Goal: Information Seeking & Learning: Learn about a topic

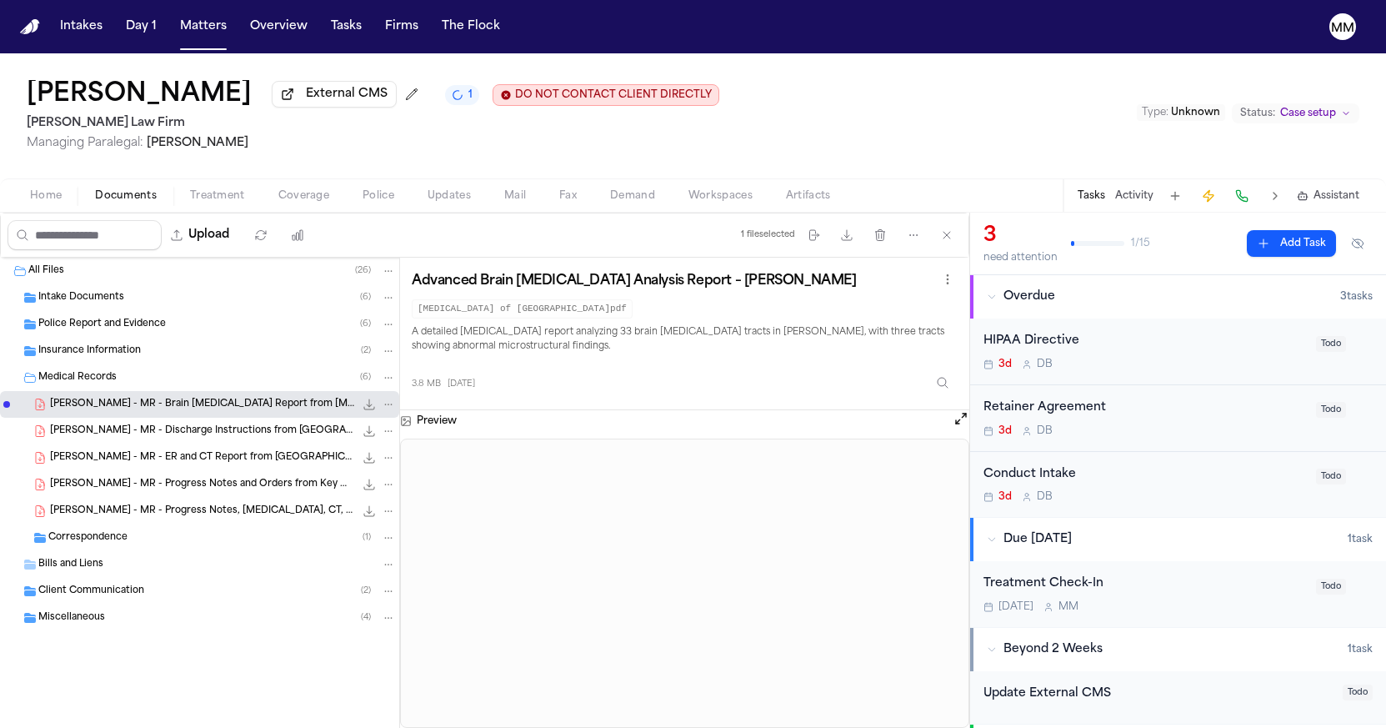
click at [714, 160] on div "[PERSON_NAME] External CMS 1 DO NOT CONTACT CLIENT DIRECTLY DO NOT CONTACT [PER…" at bounding box center [693, 115] width 1386 height 125
click at [1314, 123] on button "Status: Case setup" at bounding box center [1296, 113] width 128 height 20
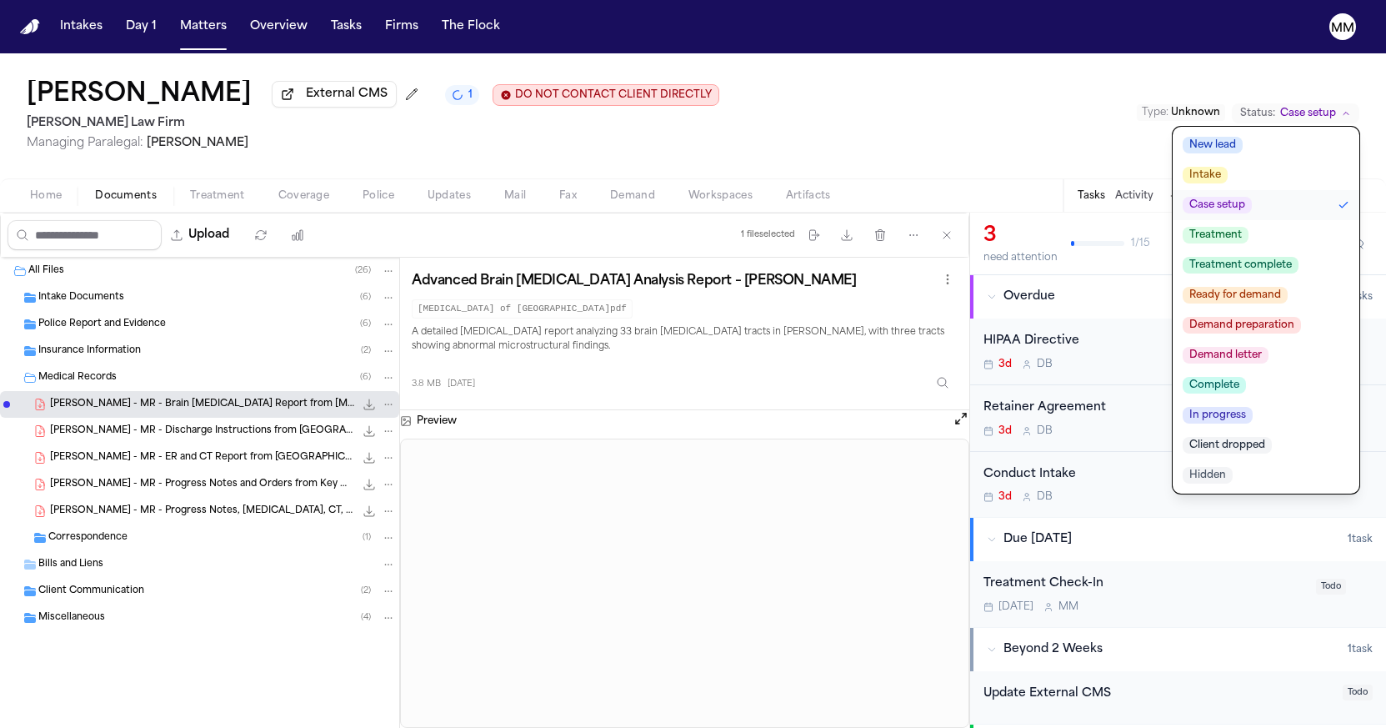
click at [1058, 79] on div "[PERSON_NAME] External CMS 1 DO NOT CONTACT CLIENT DIRECTLY DO NOT CONTACT [PER…" at bounding box center [693, 115] width 1386 height 125
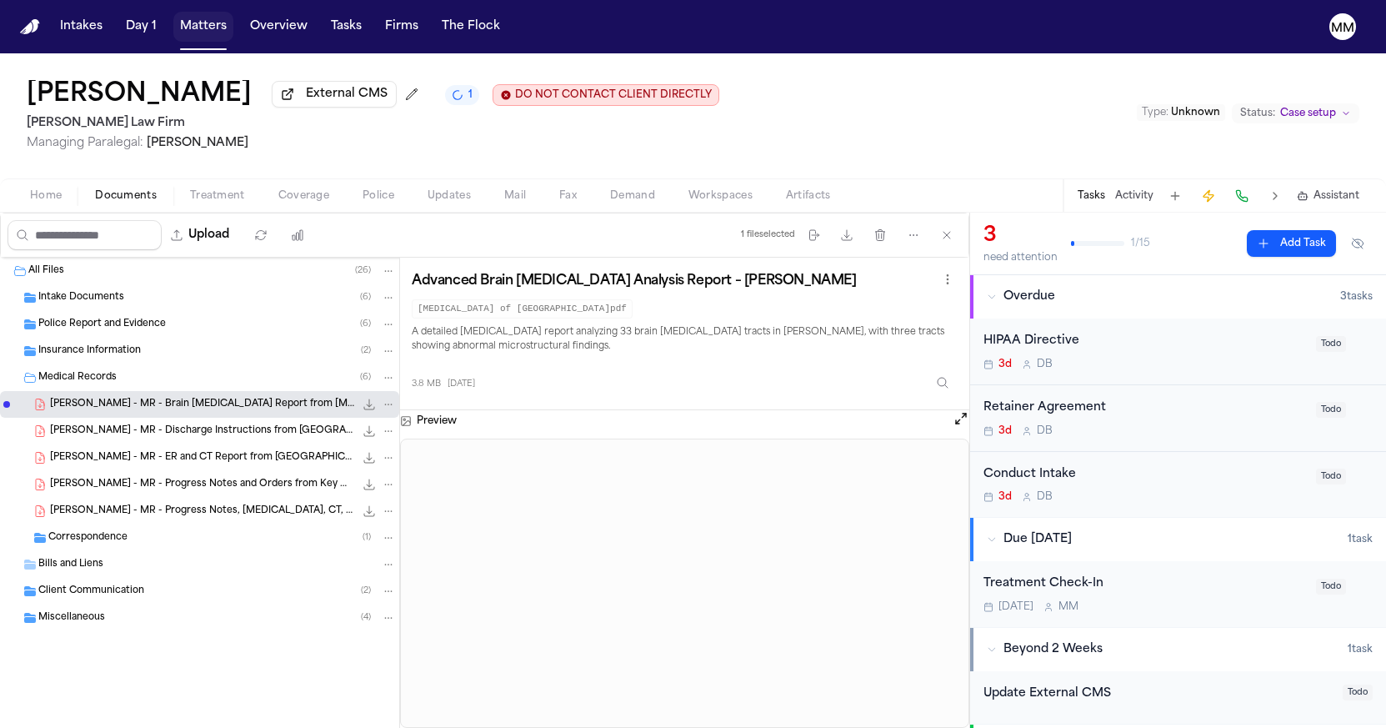
click at [220, 32] on button "Matters" at bounding box center [203, 27] width 60 height 30
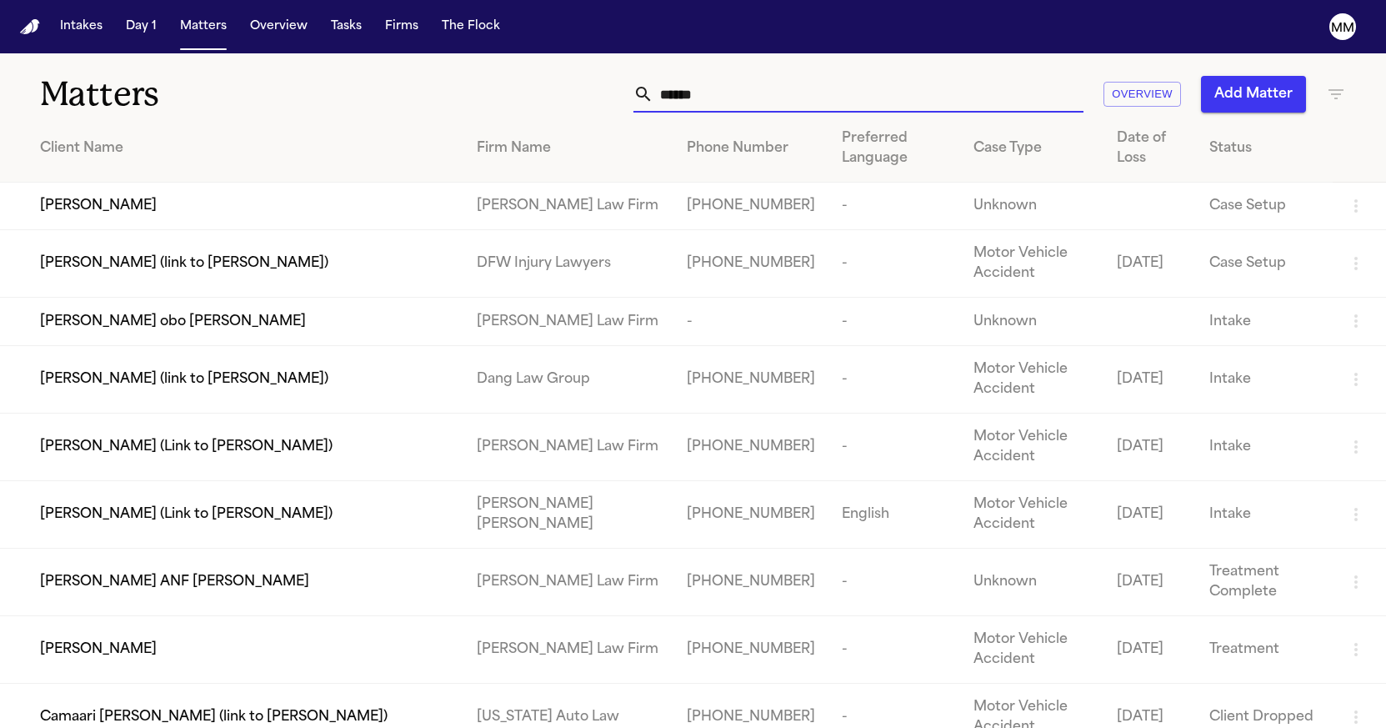
click at [718, 88] on input "******" at bounding box center [868, 94] width 430 height 37
drag, startPoint x: 718, startPoint y: 90, endPoint x: 415, endPoint y: 74, distance: 303.8
click at [415, 74] on div "Matters ****** Overview Add Matter" at bounding box center [693, 84] width 1386 height 62
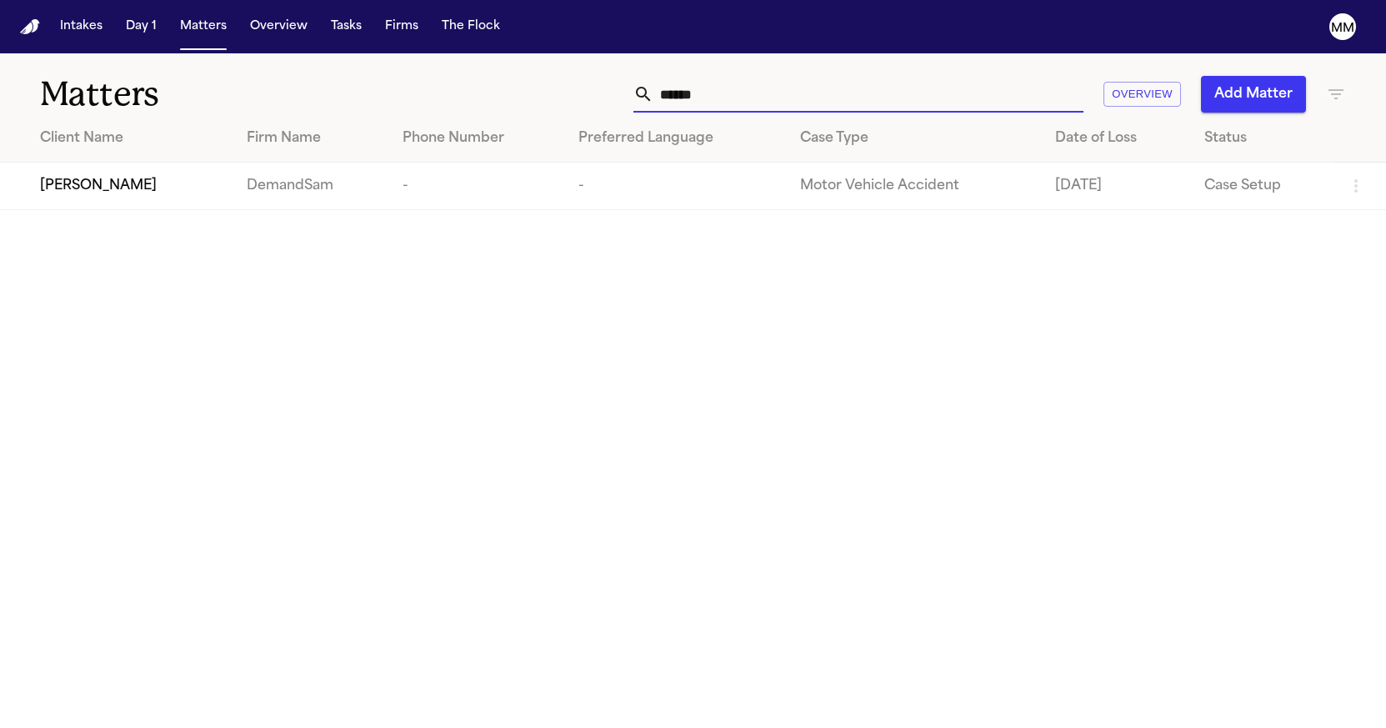
type input "******"
click at [827, 190] on td "Motor Vehicle Accident" at bounding box center [914, 187] width 255 height 48
click at [272, 190] on td "DemandSam" at bounding box center [311, 187] width 156 height 48
click at [121, 195] on span "[PERSON_NAME]" at bounding box center [98, 186] width 117 height 20
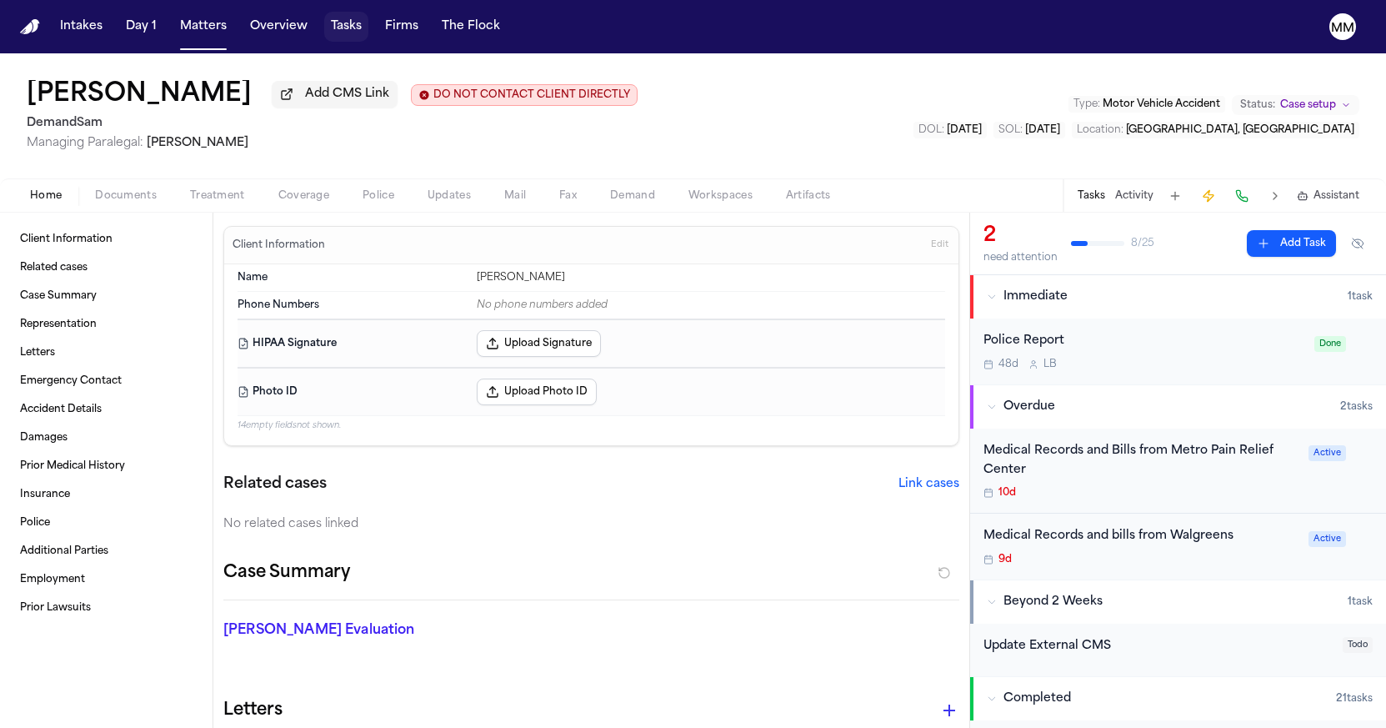
click at [343, 33] on button "Tasks" at bounding box center [346, 27] width 44 height 30
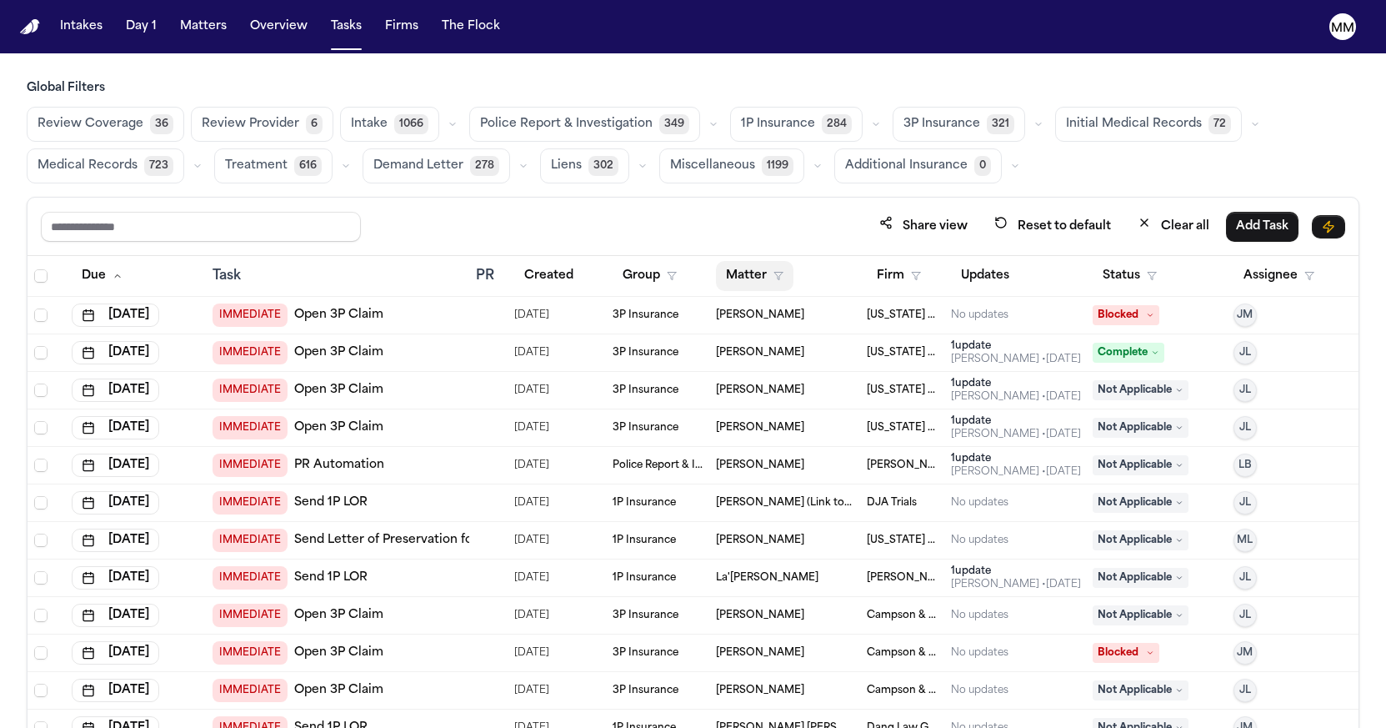
click at [754, 281] on button "Matter" at bounding box center [755, 276] width 78 height 30
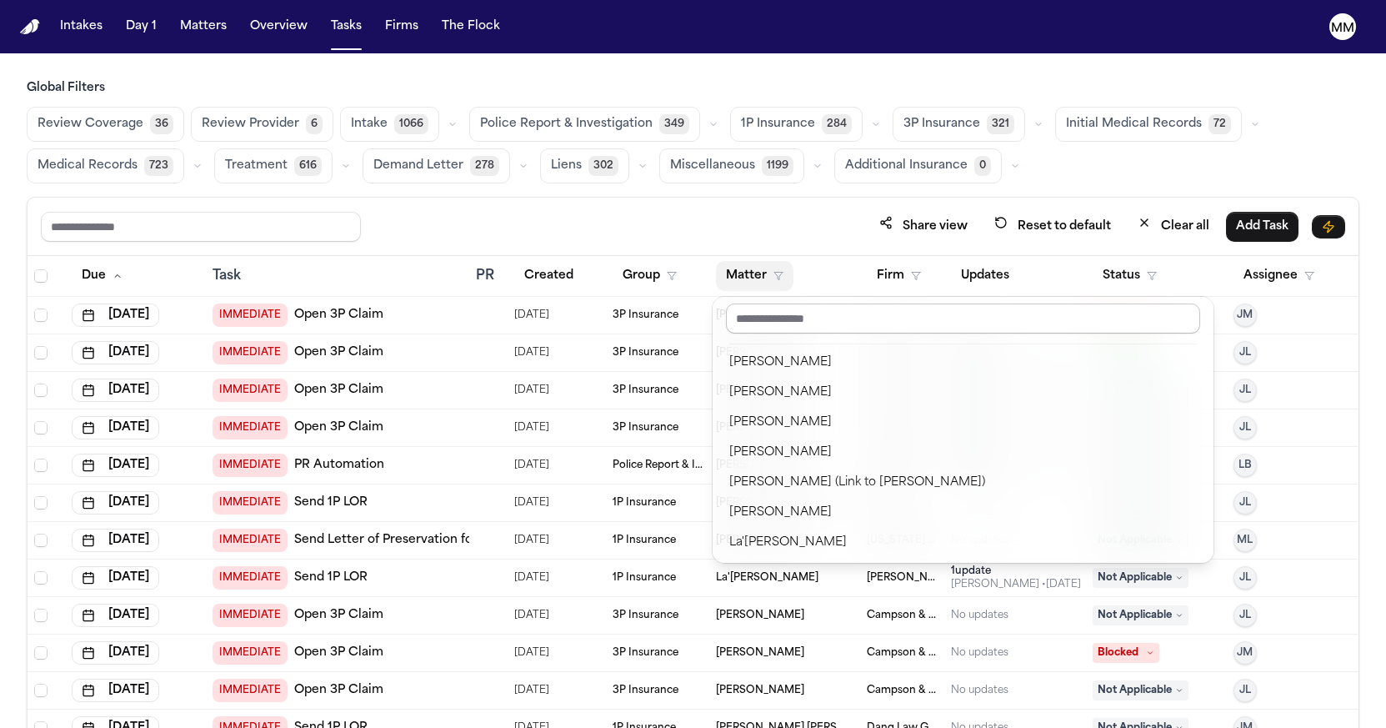
click at [752, 320] on input "text" at bounding box center [963, 318] width 474 height 30
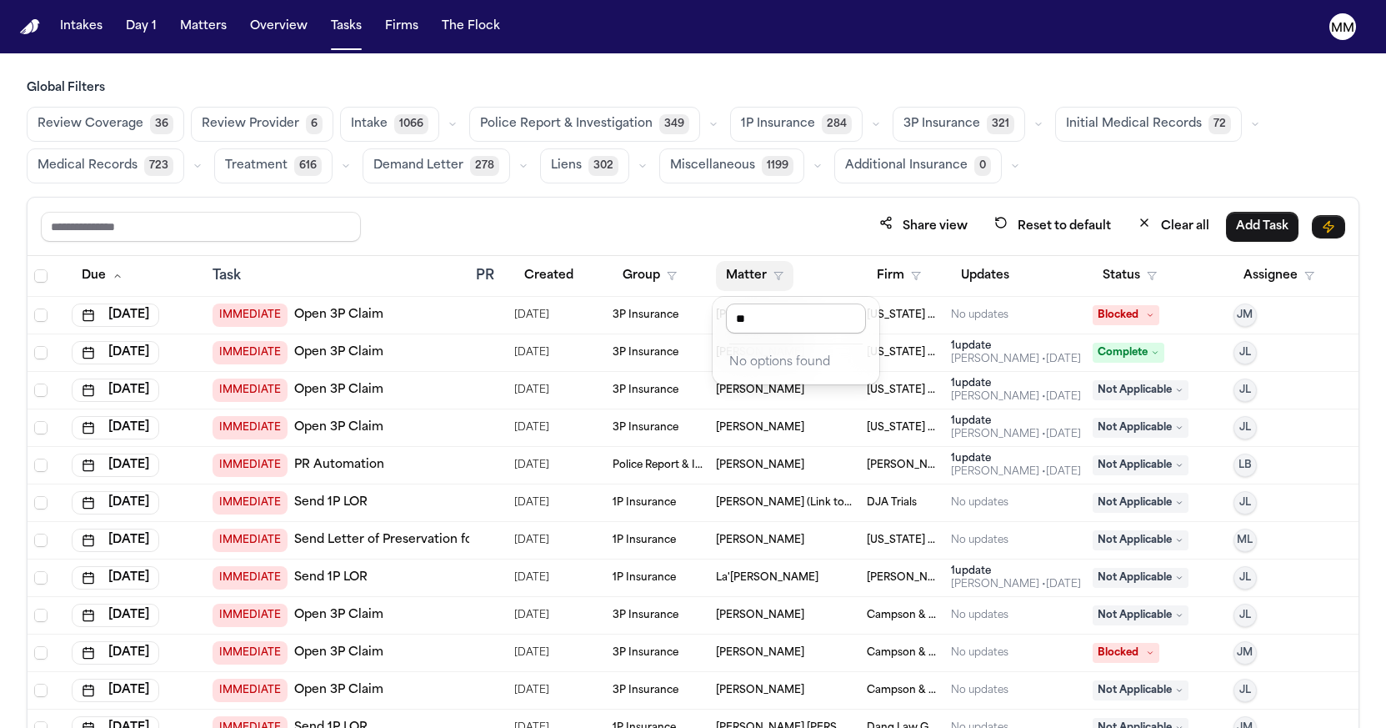
type input "*"
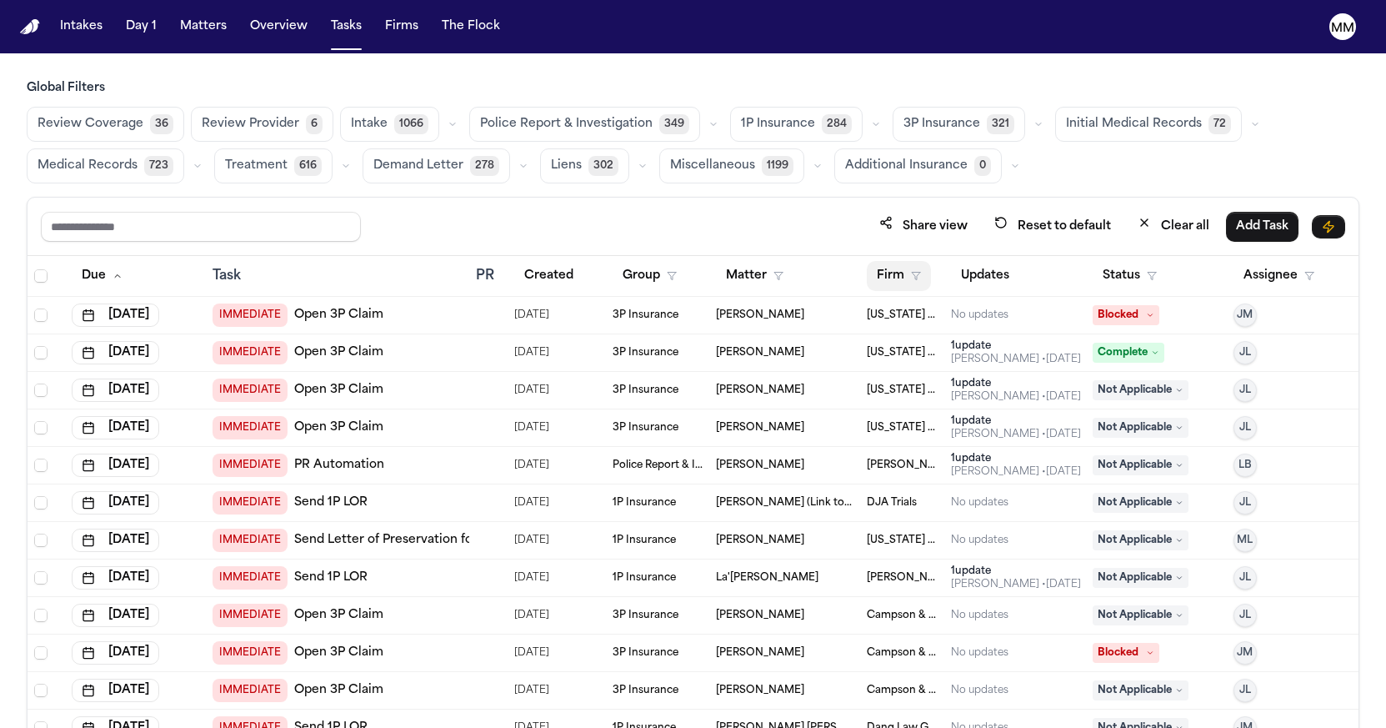
click at [889, 273] on button "Firm" at bounding box center [899, 276] width 64 height 30
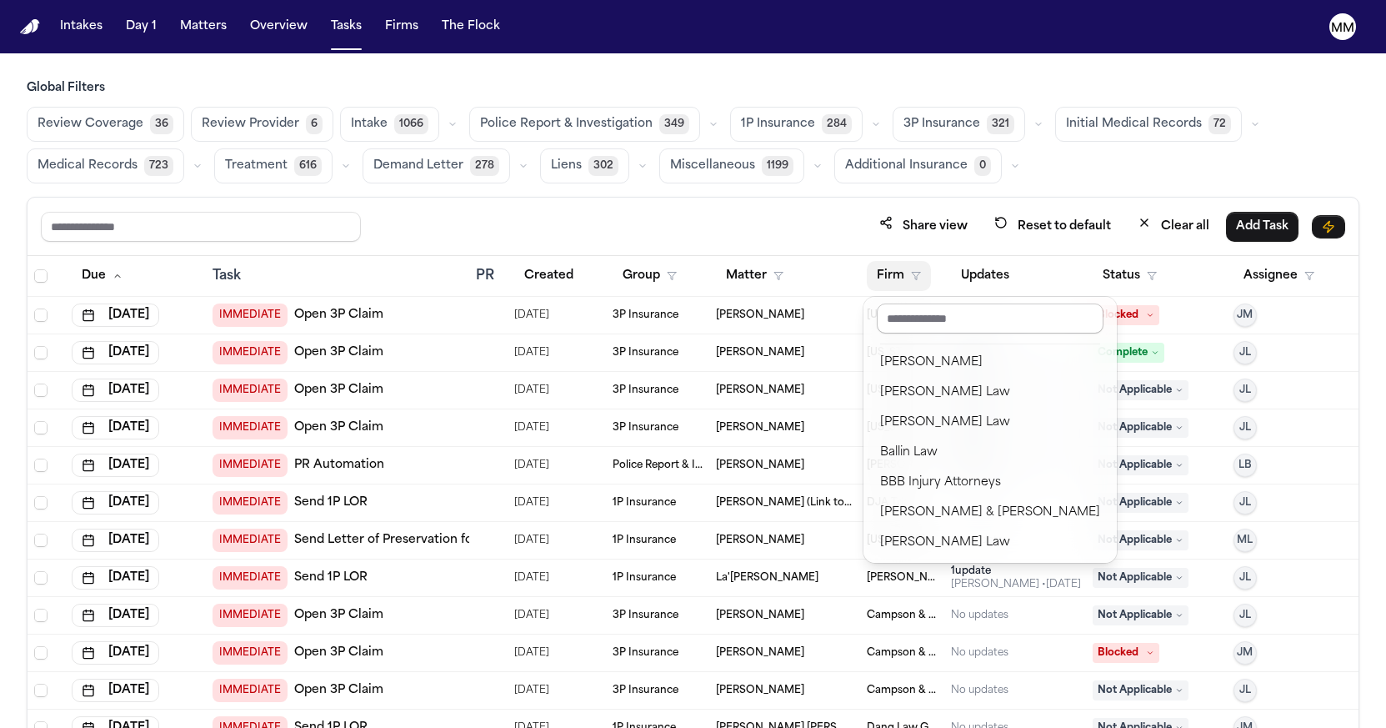
click at [901, 319] on input "text" at bounding box center [990, 318] width 227 height 30
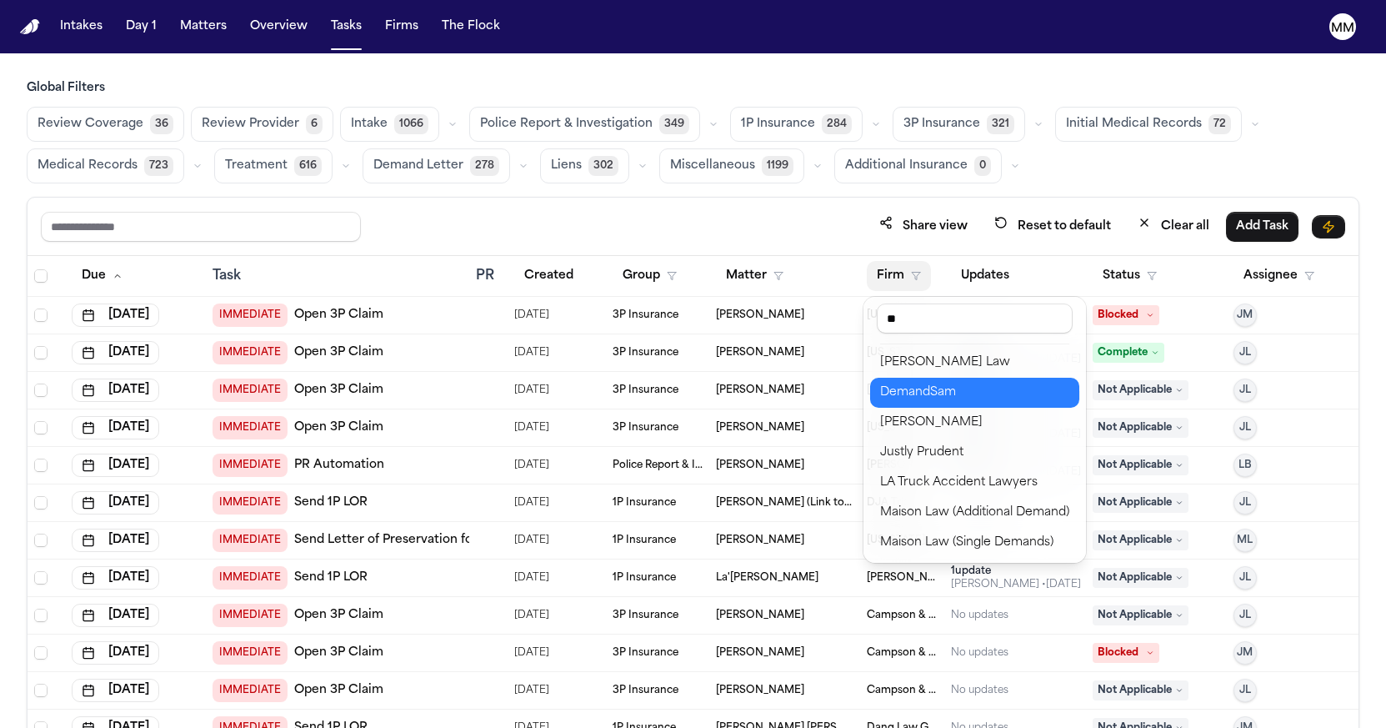
type input "**"
click at [914, 396] on div "DemandSam" at bounding box center [974, 393] width 189 height 20
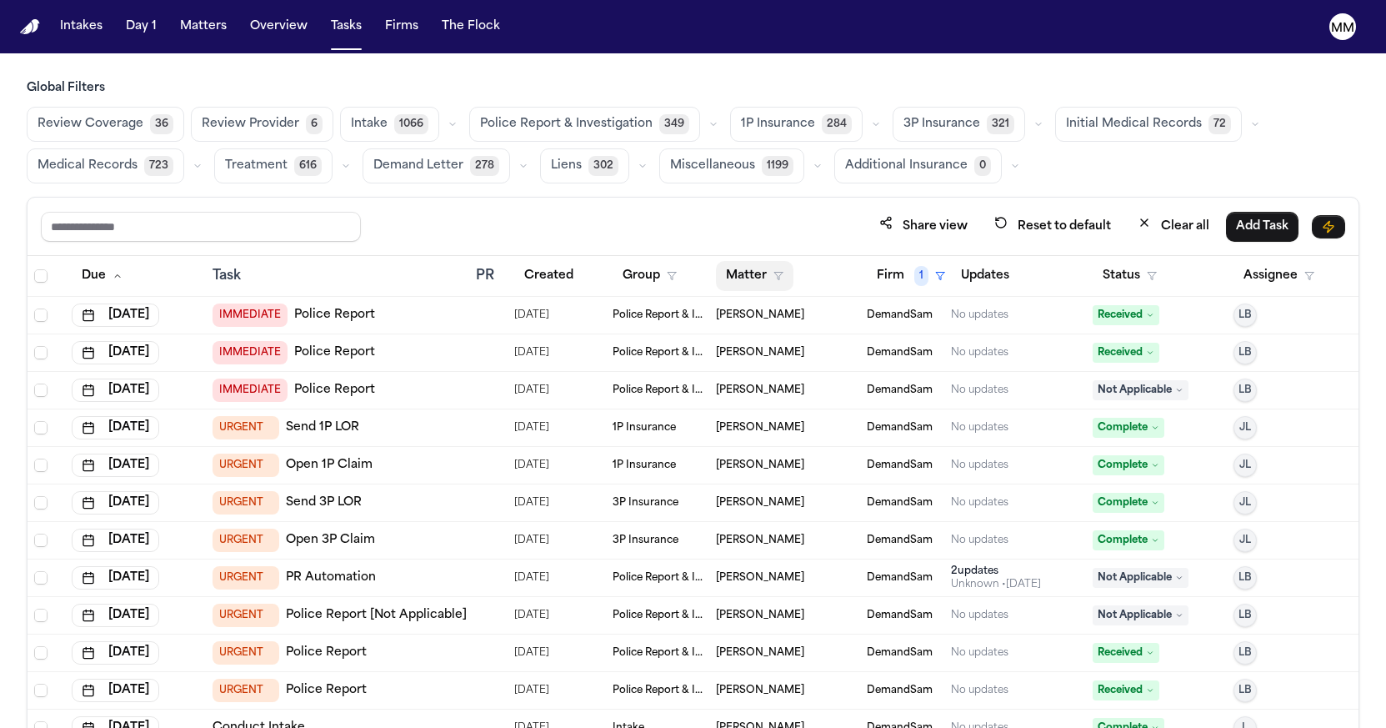
click at [752, 278] on button "Matter" at bounding box center [755, 276] width 78 height 30
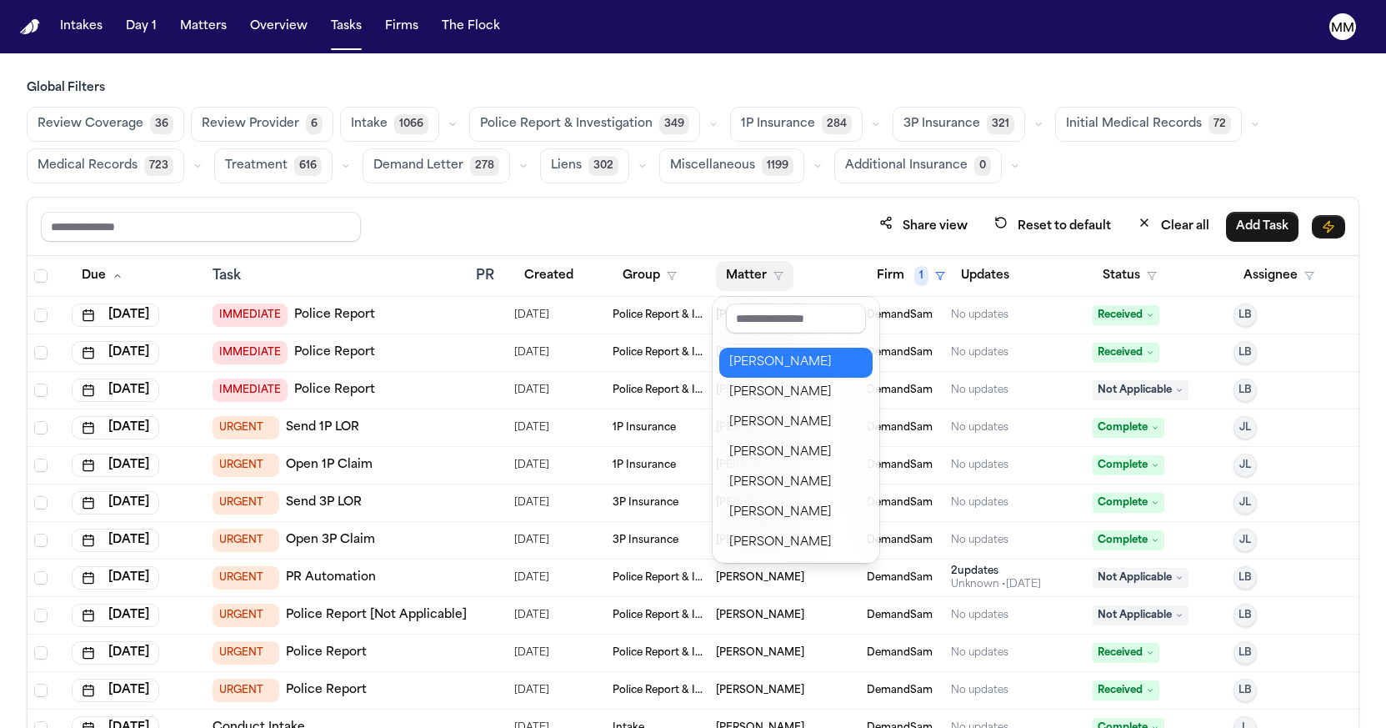
click at [753, 360] on div "[PERSON_NAME]" at bounding box center [795, 363] width 133 height 20
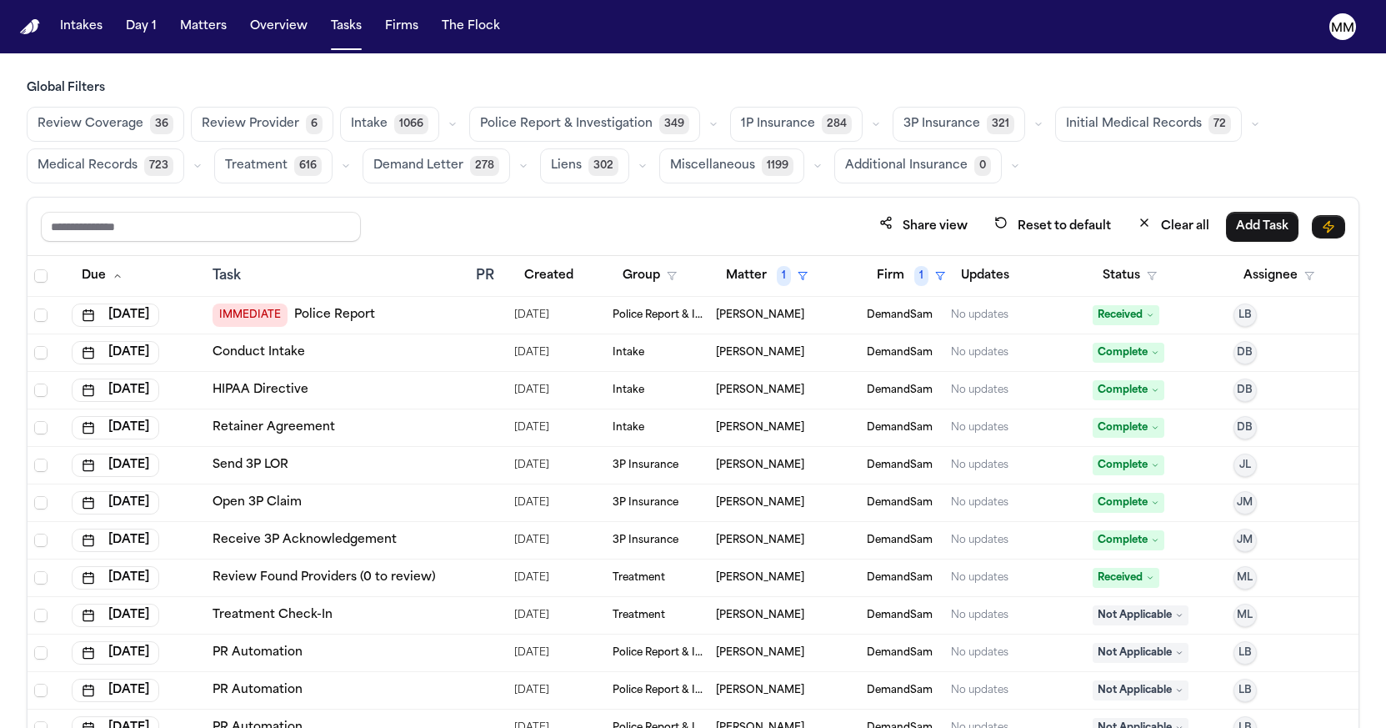
click at [255, 313] on span "IMMEDIATE" at bounding box center [250, 314] width 75 height 23
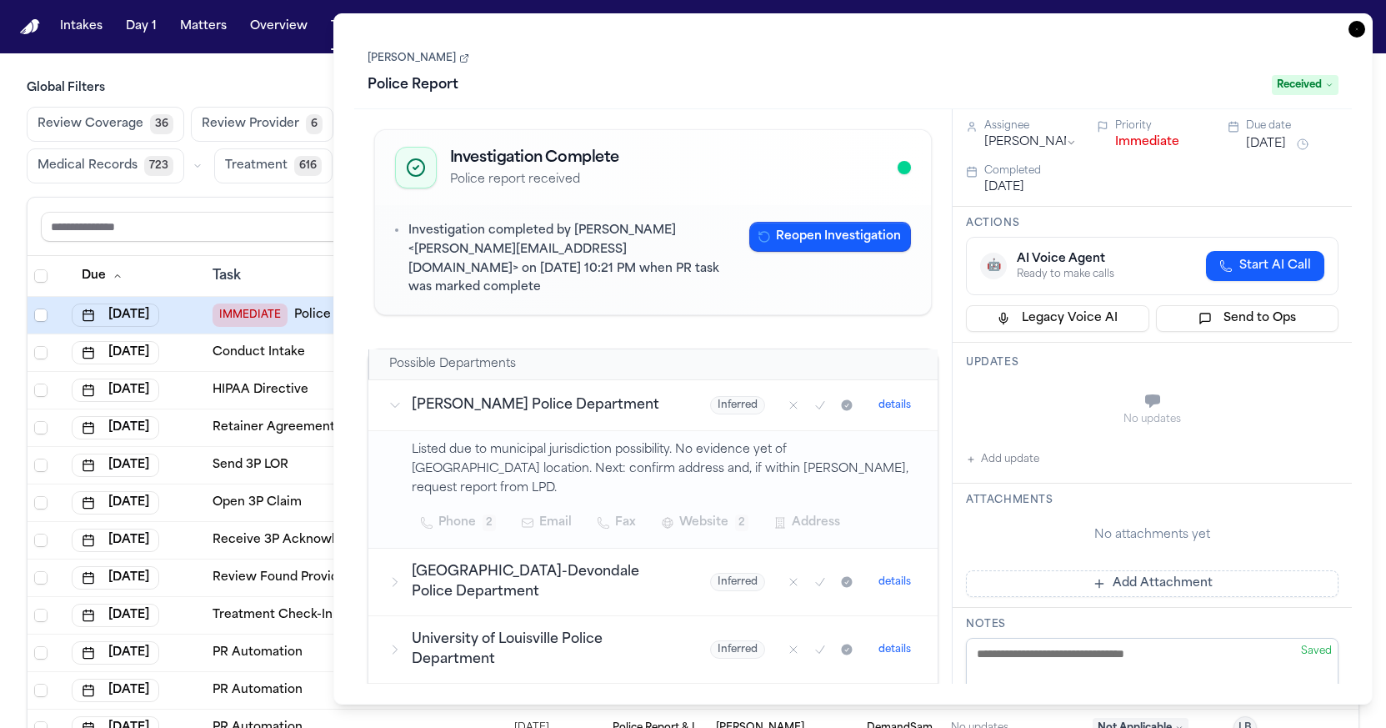
click at [1155, 148] on button "Immediate" at bounding box center [1147, 142] width 64 height 17
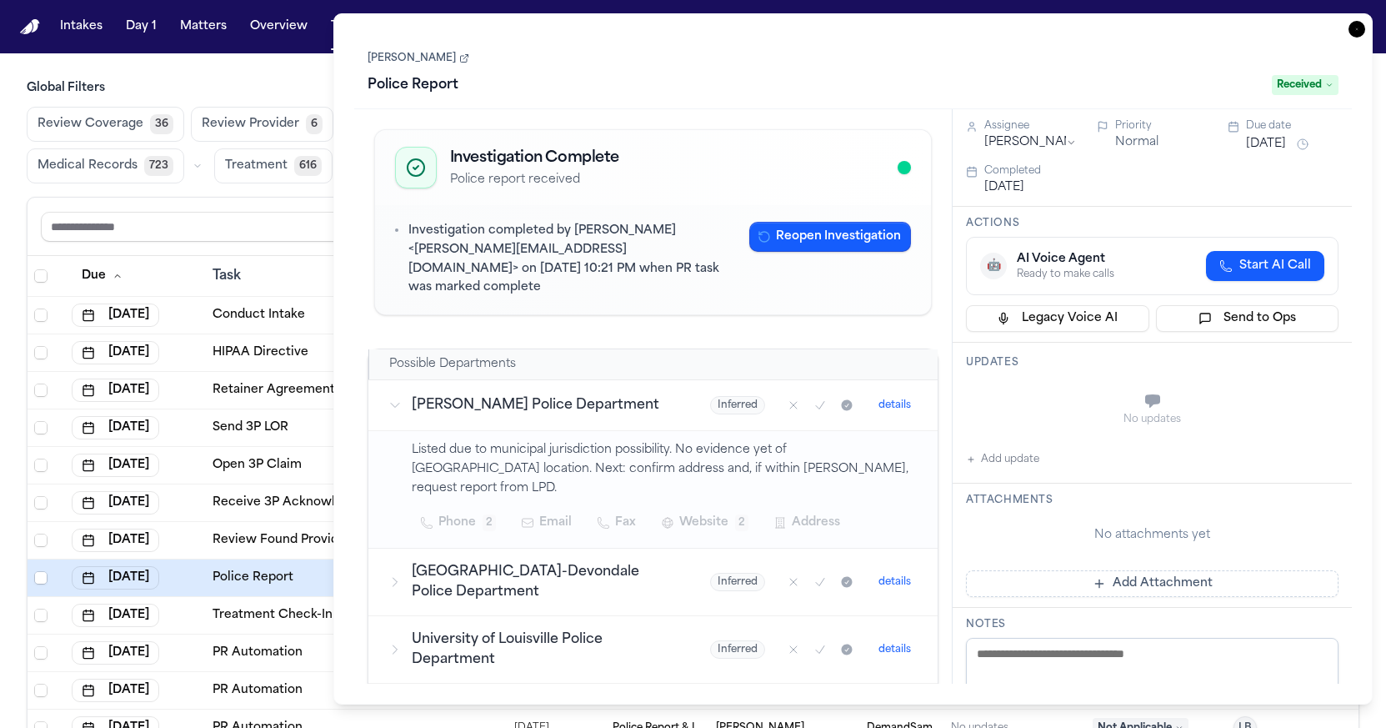
click at [498, 45] on div "[PERSON_NAME] Police Report Received" at bounding box center [853, 71] width 998 height 75
click at [1358, 28] on icon "button" at bounding box center [1357, 29] width 17 height 17
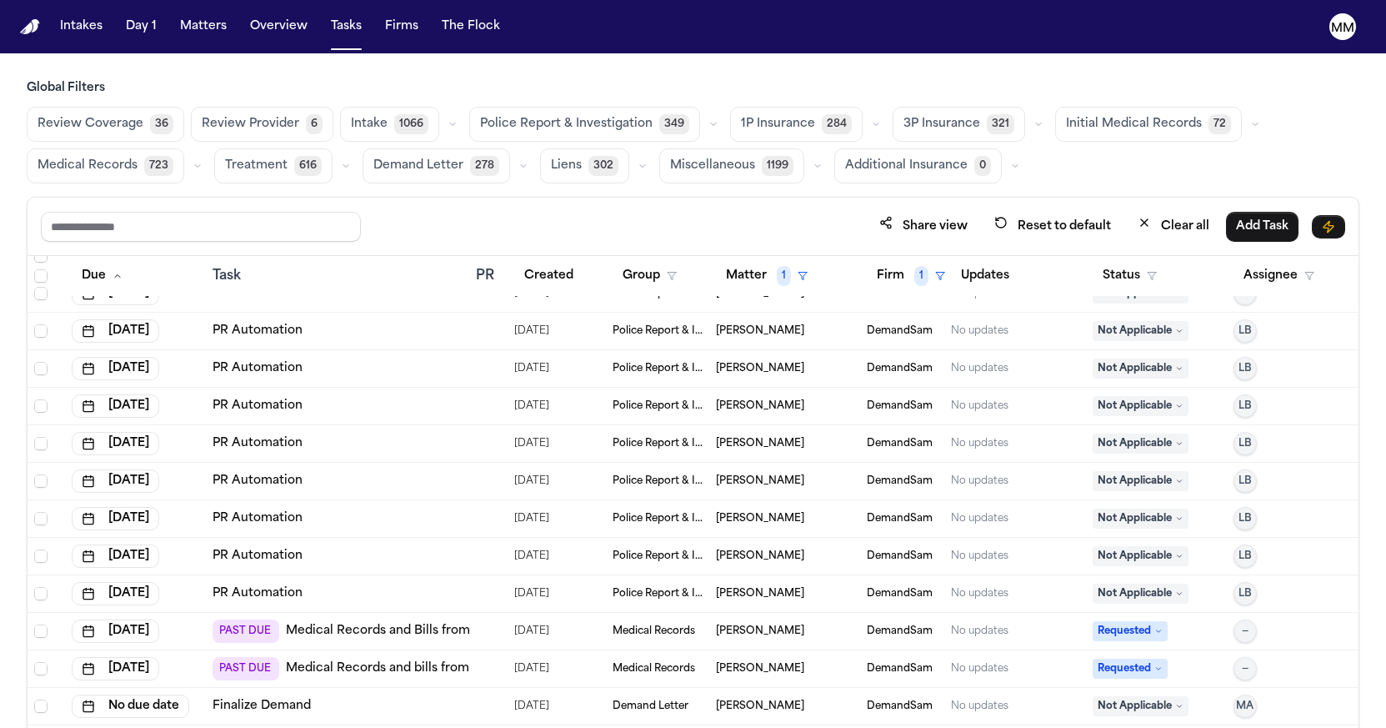
scroll to position [434, 0]
click at [315, 628] on link "Medical Records and Bills from Metro Pain Relief Center" at bounding box center [454, 631] width 336 height 17
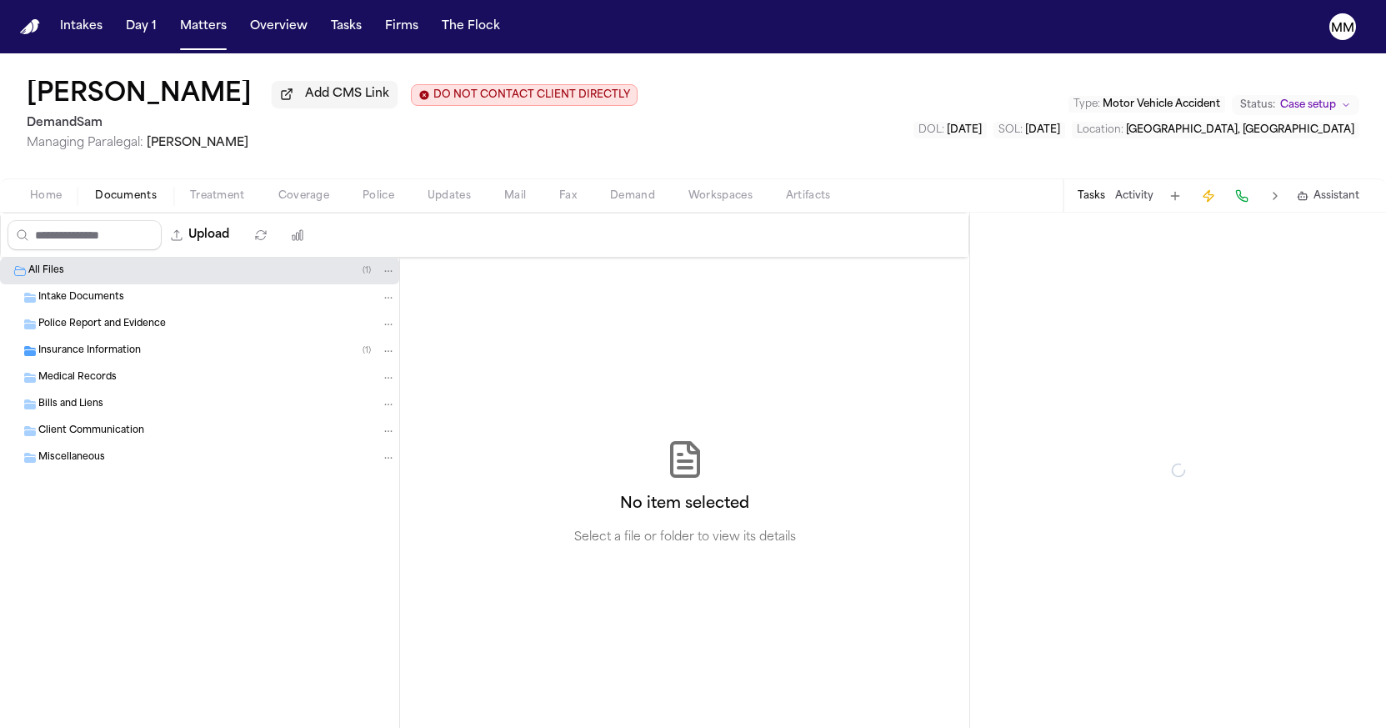
click at [140, 203] on span "Documents" at bounding box center [126, 195] width 62 height 13
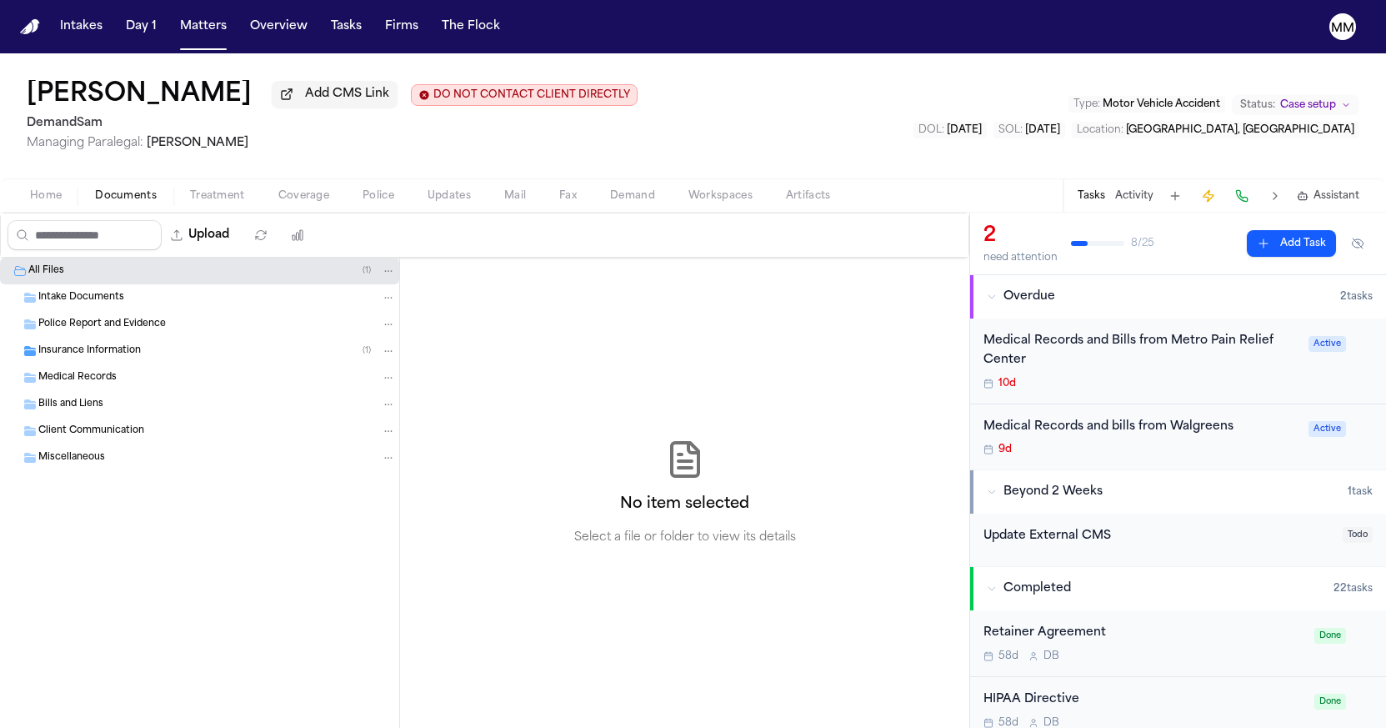
click at [87, 379] on span "Medical Records" at bounding box center [77, 378] width 78 height 14
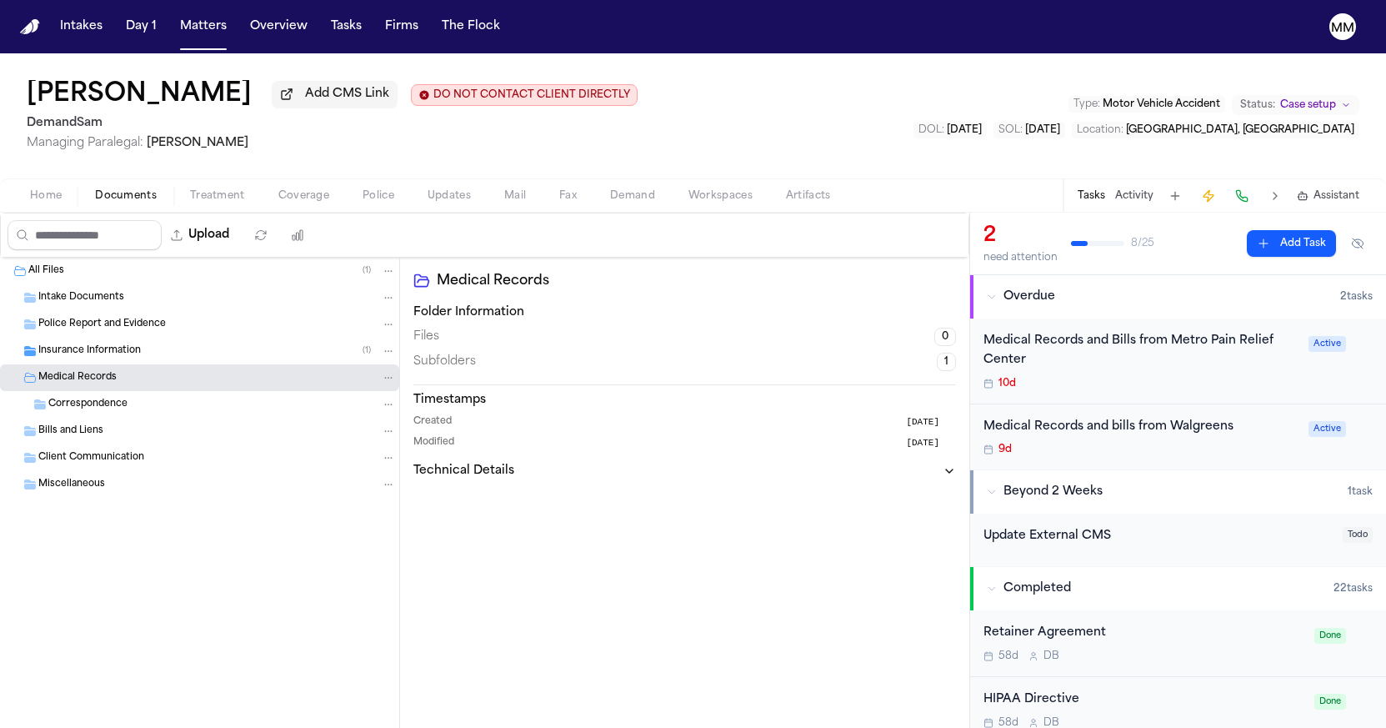
click at [81, 406] on span "Correspondence" at bounding box center [87, 405] width 79 height 14
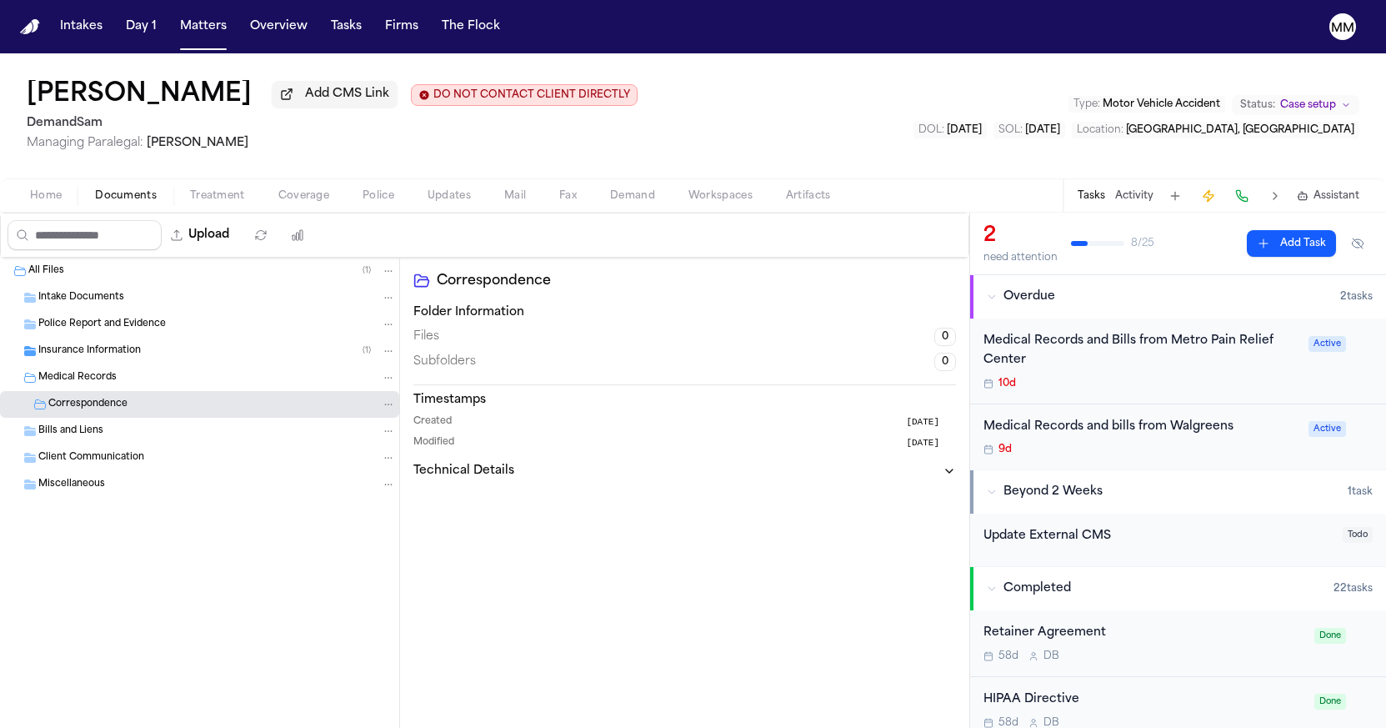
click at [68, 438] on span "Bills and Liens" at bounding box center [70, 431] width 65 height 14
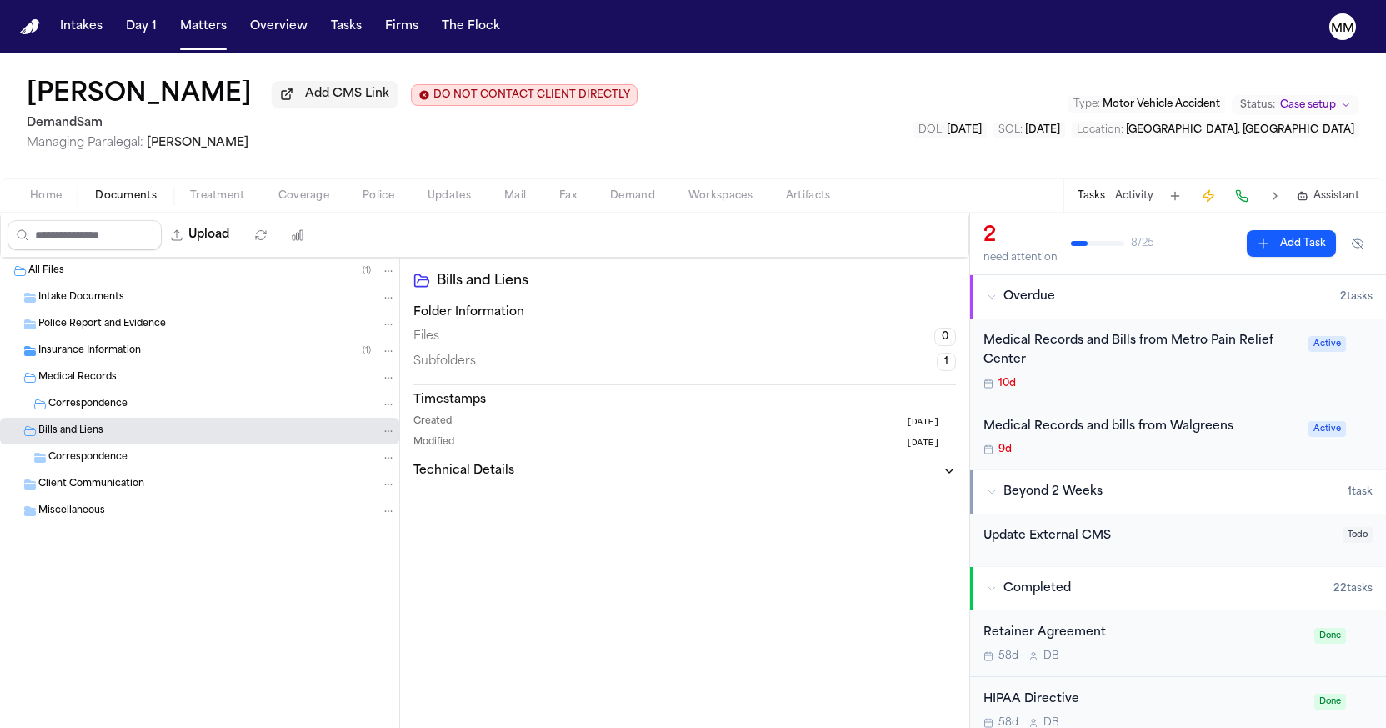
drag, startPoint x: 66, startPoint y: 456, endPoint x: 86, endPoint y: 348, distance: 109.4
click at [66, 455] on span "Correspondence" at bounding box center [87, 458] width 79 height 14
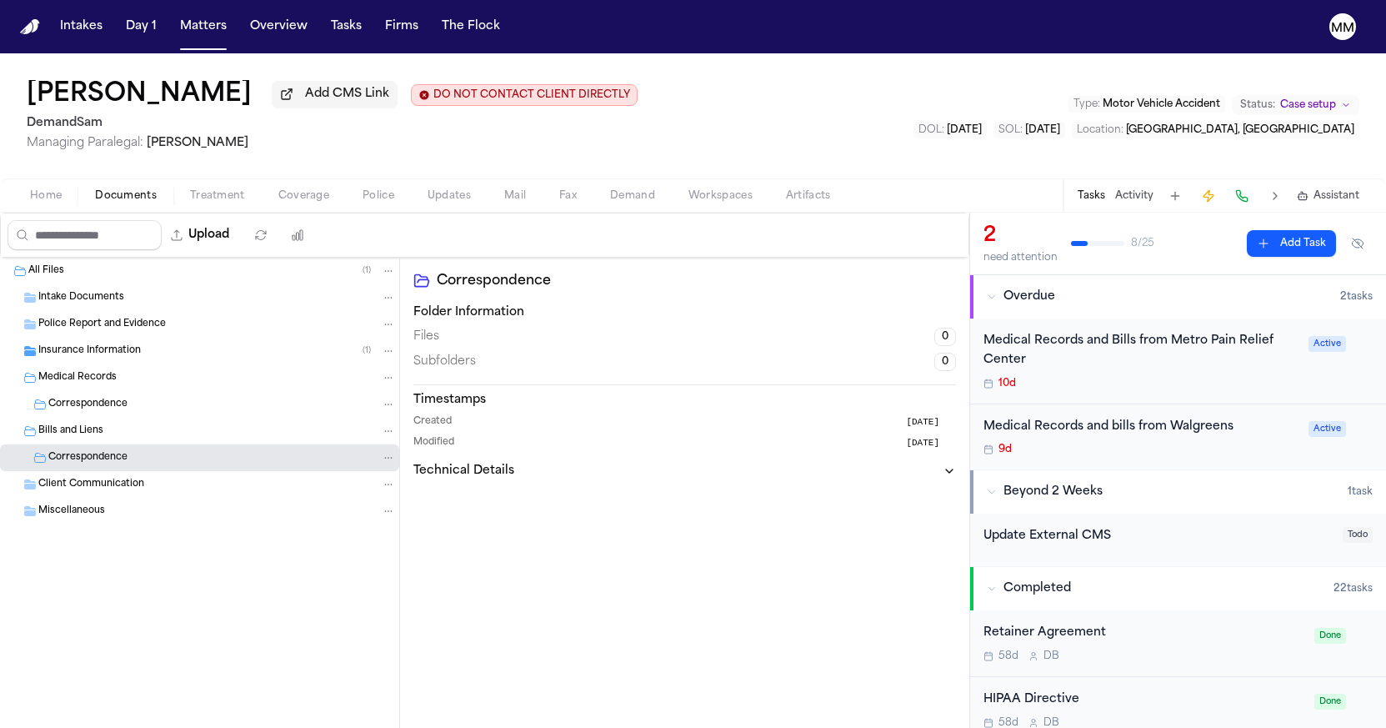
click at [73, 282] on div "All Files ( 1 )" at bounding box center [199, 271] width 399 height 27
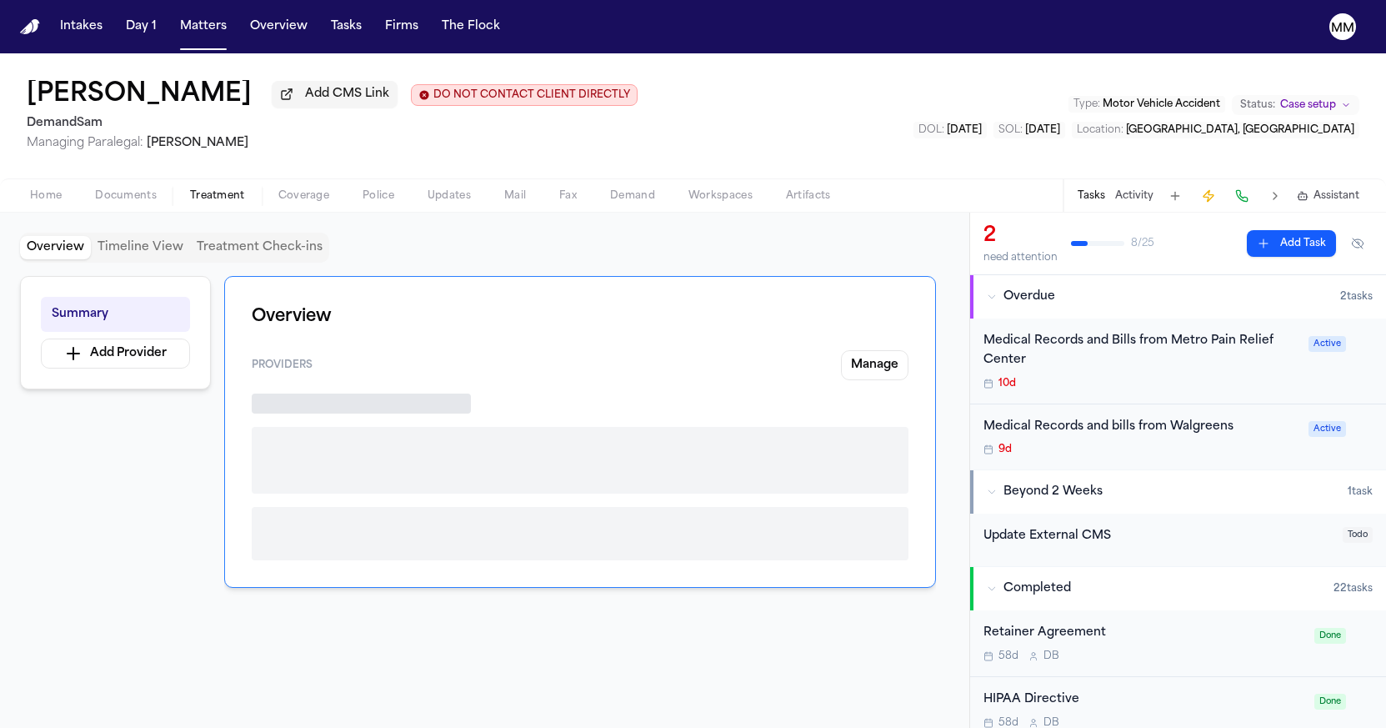
click at [201, 203] on span "Treatment" at bounding box center [217, 195] width 55 height 13
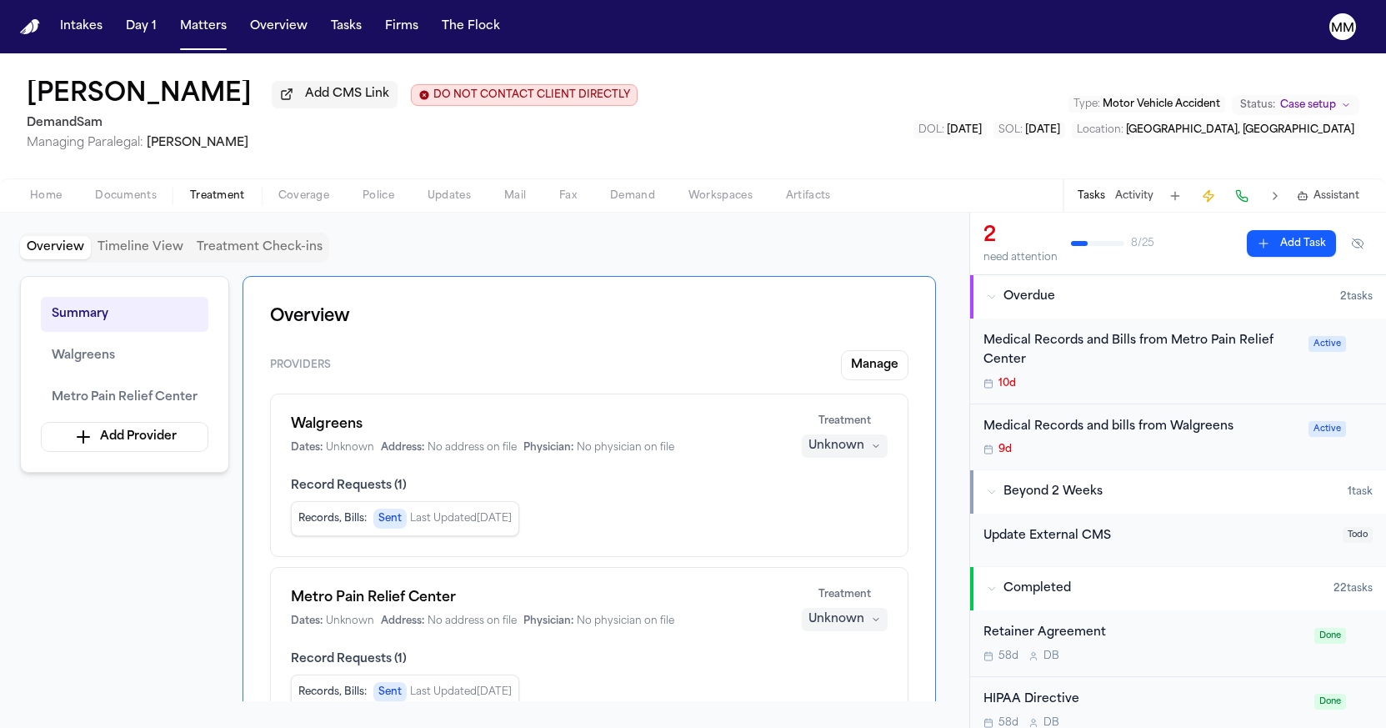
click at [1069, 386] on div "10d" at bounding box center [1141, 383] width 315 height 13
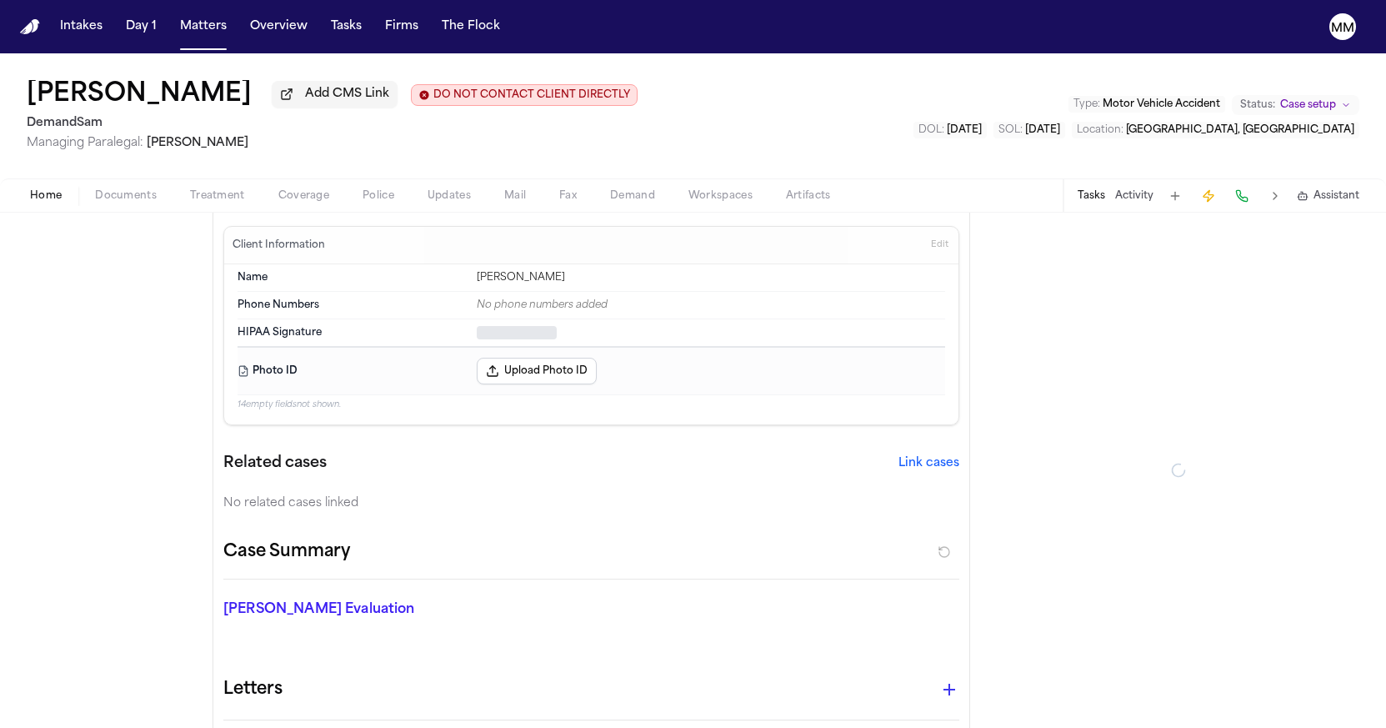
click at [54, 202] on span "Home" at bounding box center [46, 195] width 32 height 13
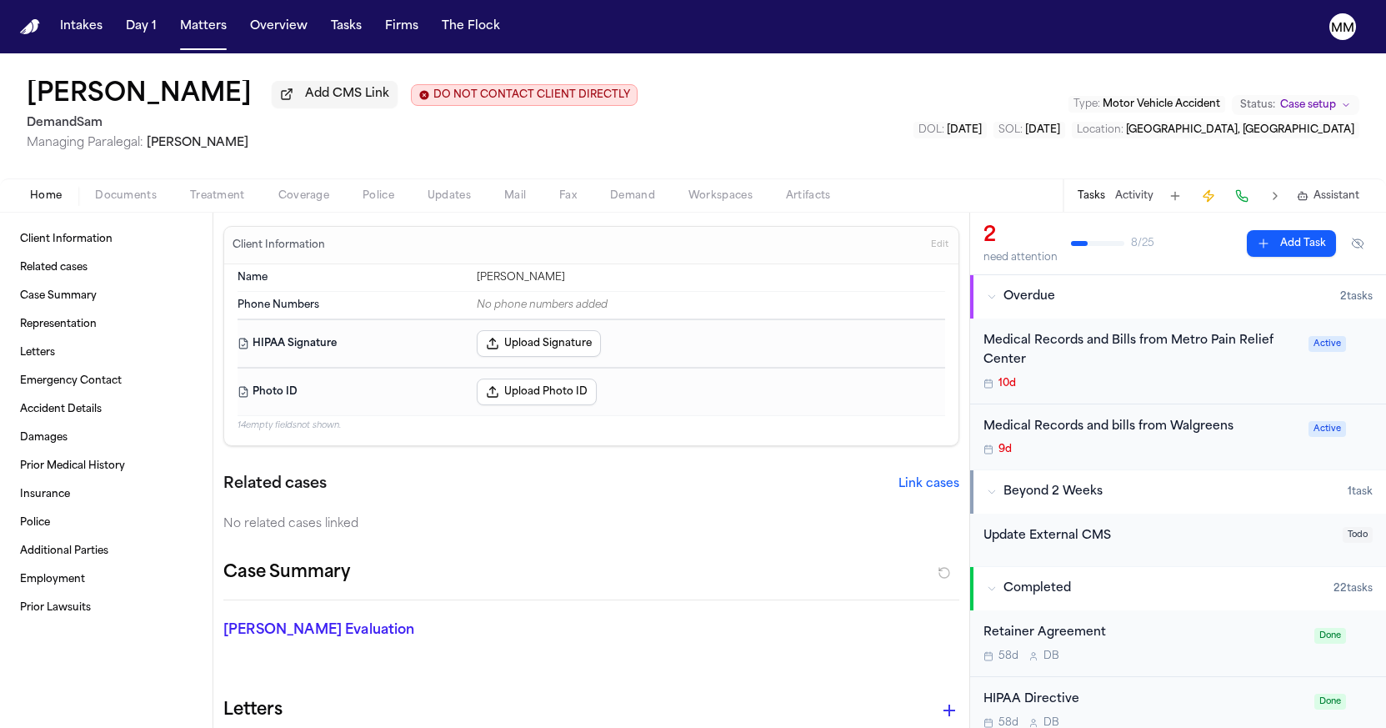
click at [112, 201] on span "Documents" at bounding box center [126, 195] width 62 height 13
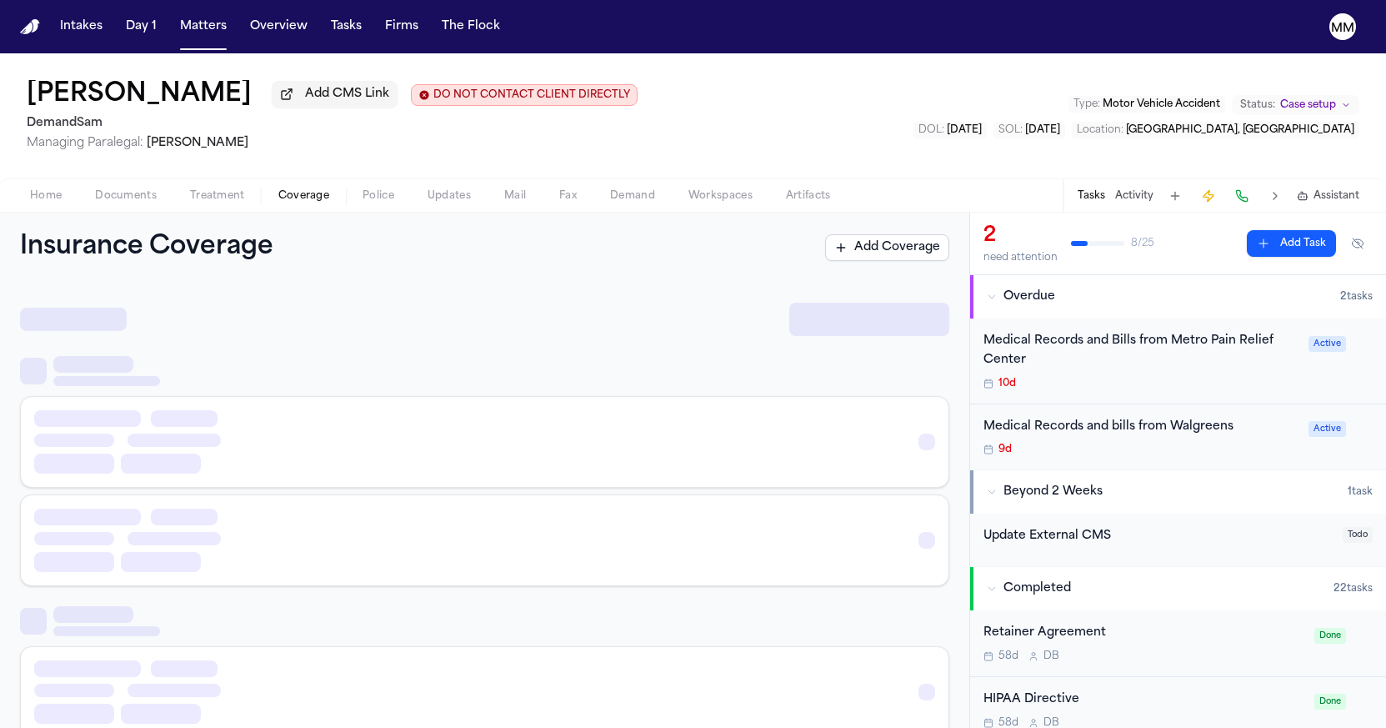
click at [262, 204] on button "Coverage" at bounding box center [304, 196] width 84 height 20
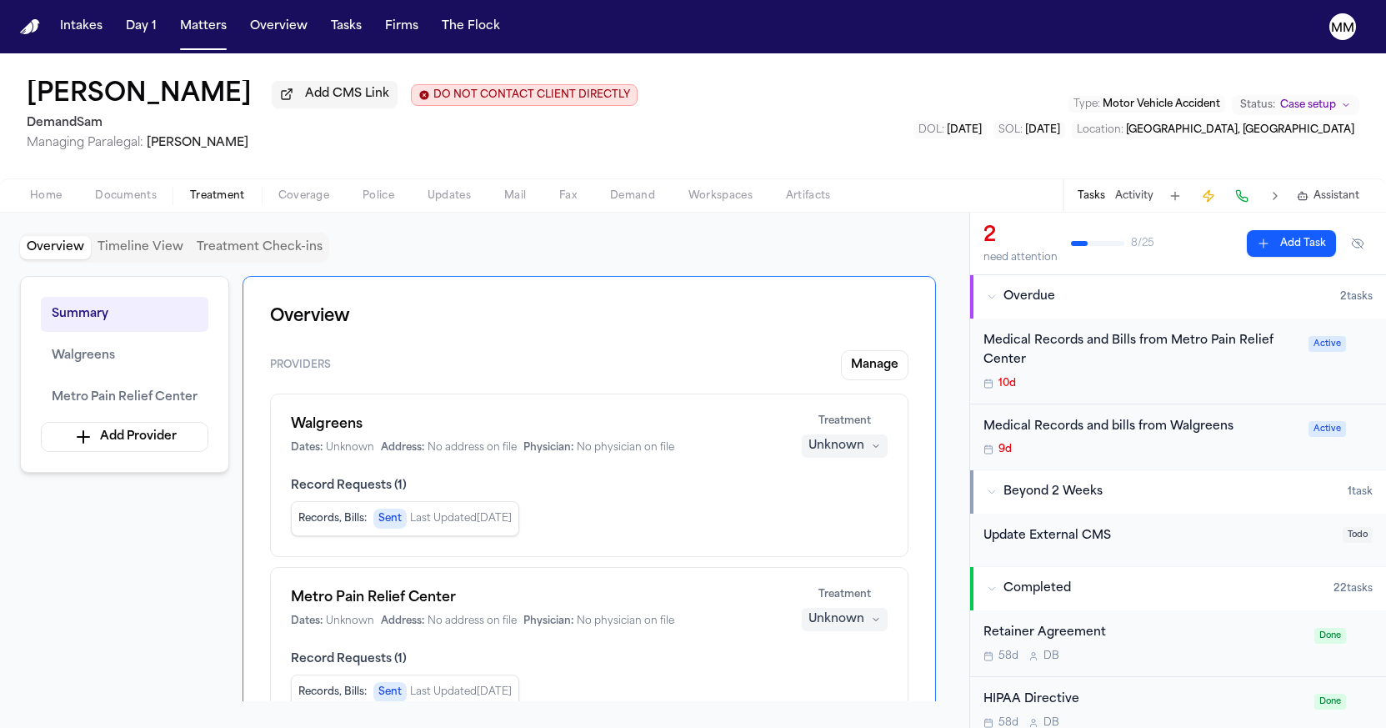
click at [212, 203] on span "Treatment" at bounding box center [217, 195] width 55 height 13
click at [283, 202] on span "Coverage" at bounding box center [303, 195] width 51 height 13
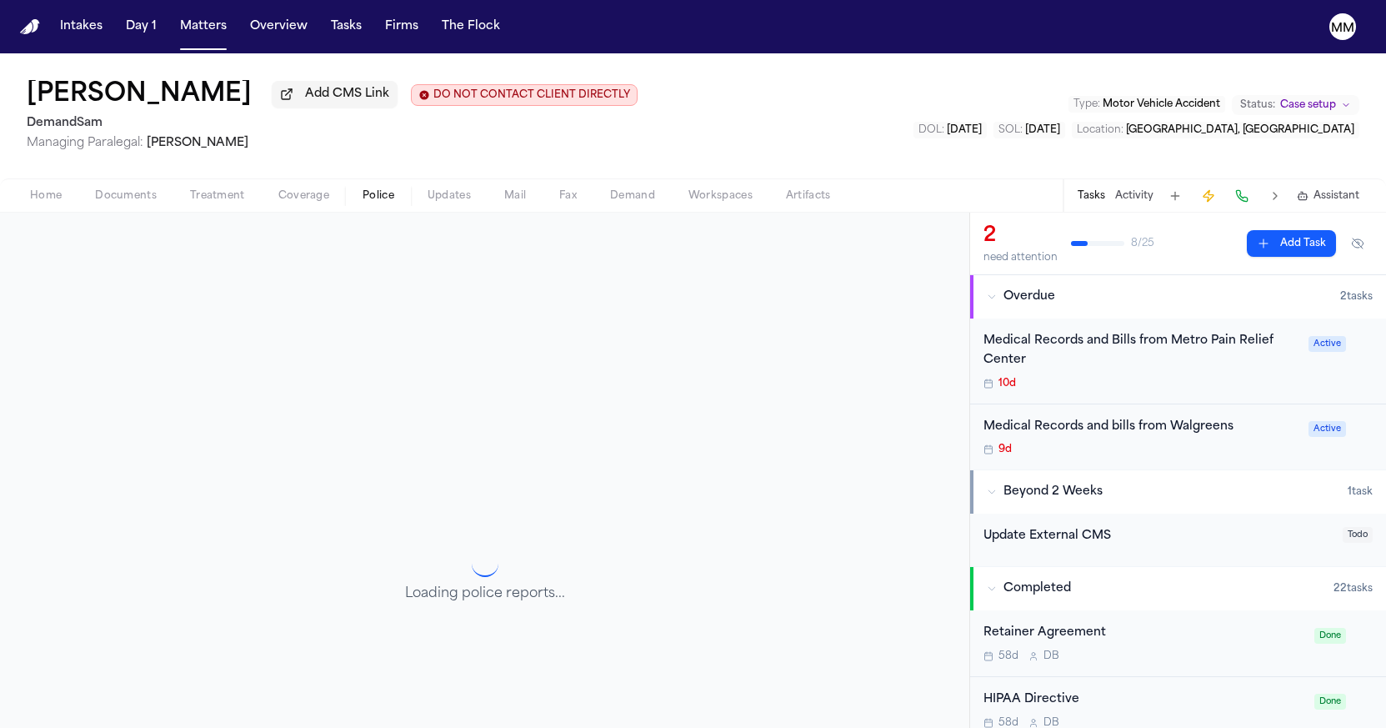
click at [369, 203] on span "Police" at bounding box center [379, 195] width 32 height 13
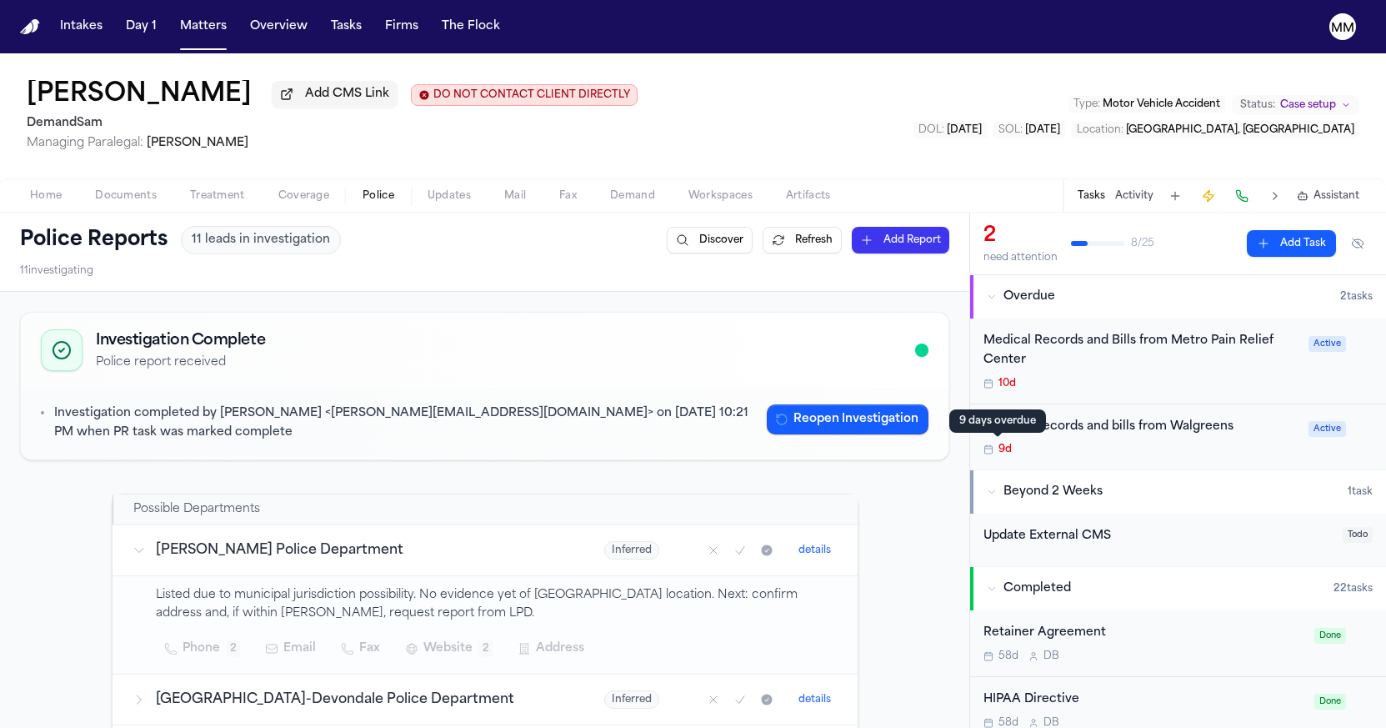
scroll to position [19, 0]
